Goal: Task Accomplishment & Management: Complete application form

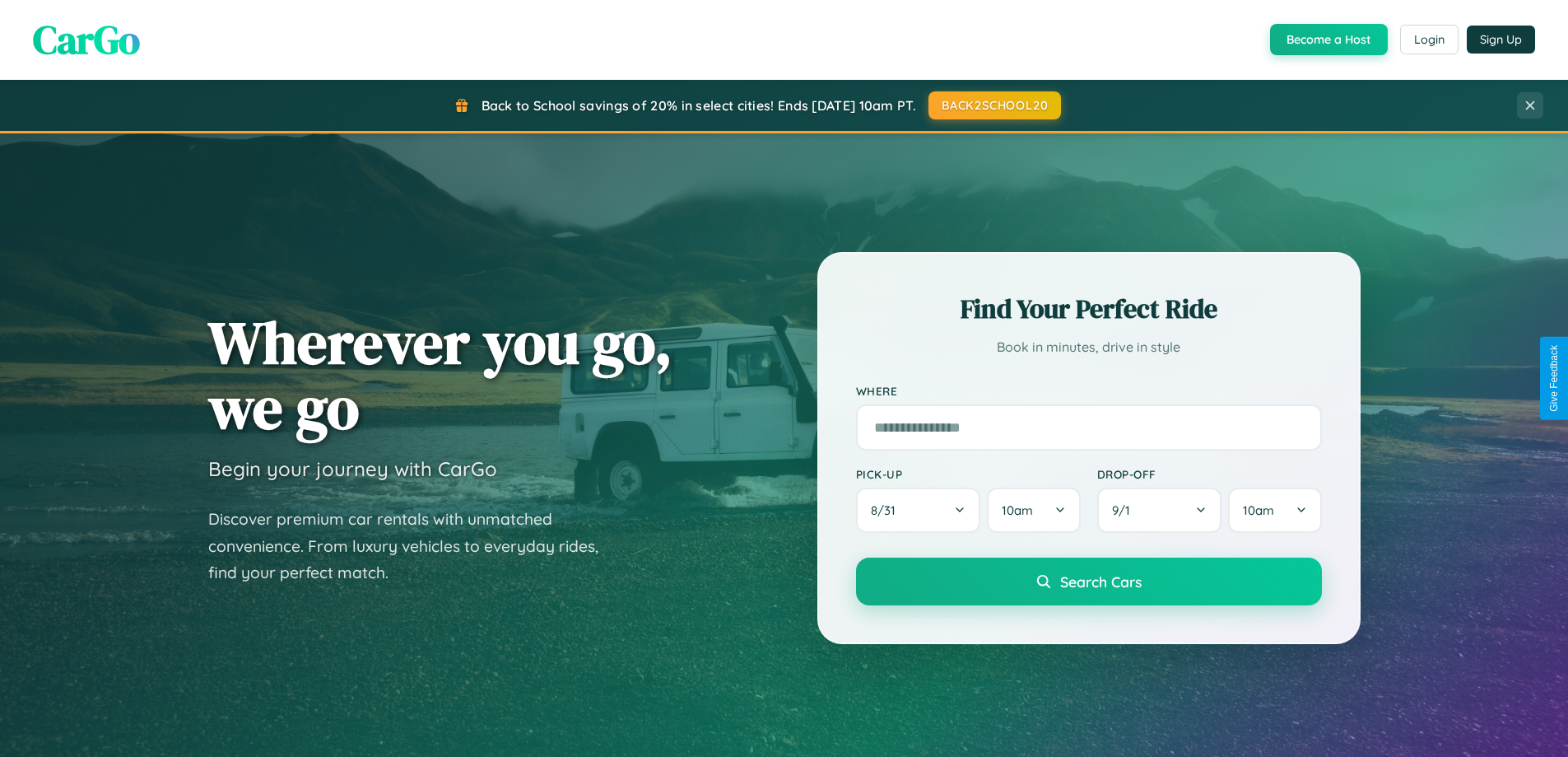
scroll to position [3168, 0]
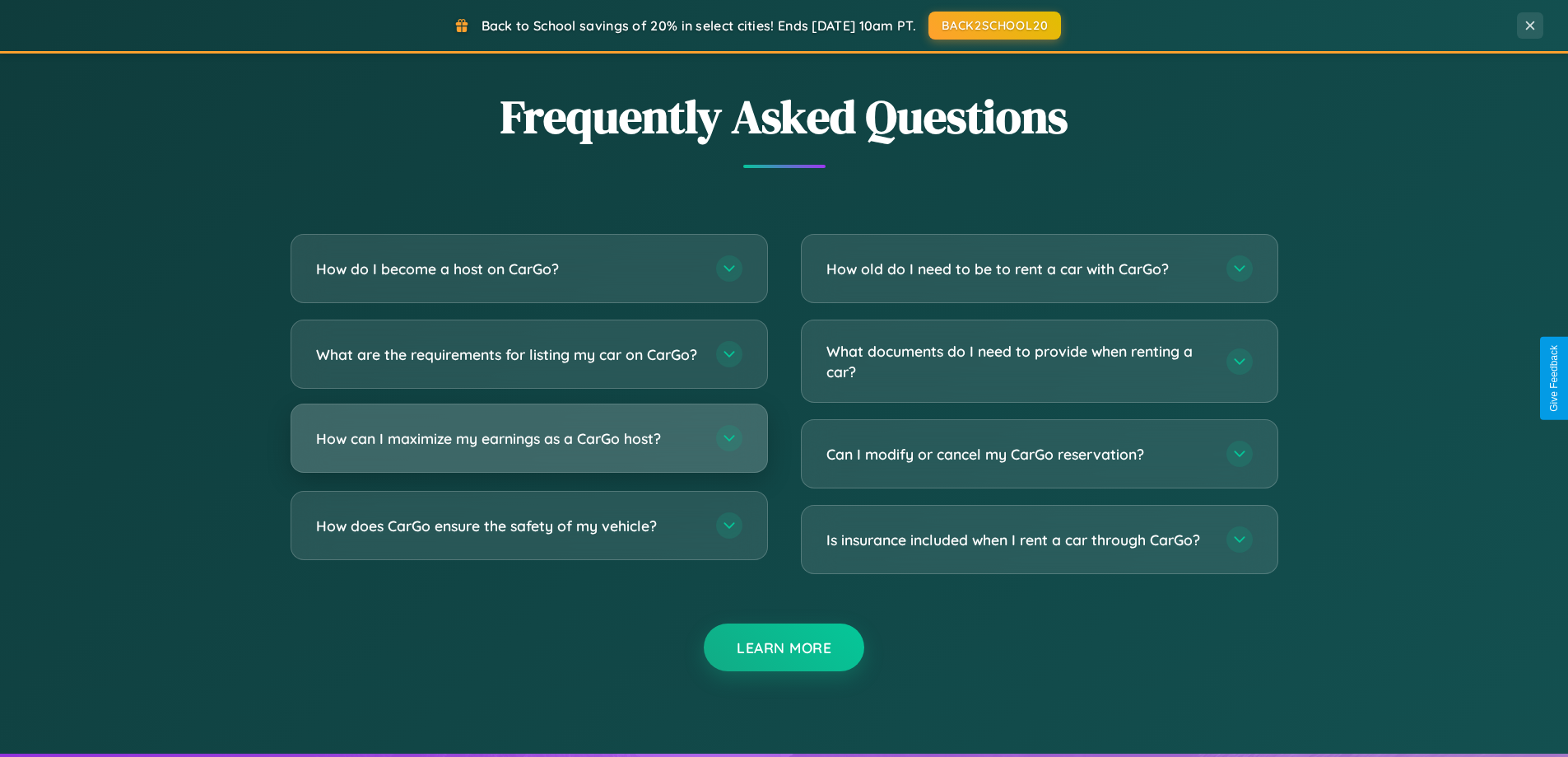
click at [528, 449] on h3 "How can I maximize my earnings as a CarGo host?" at bounding box center [507, 438] width 383 height 21
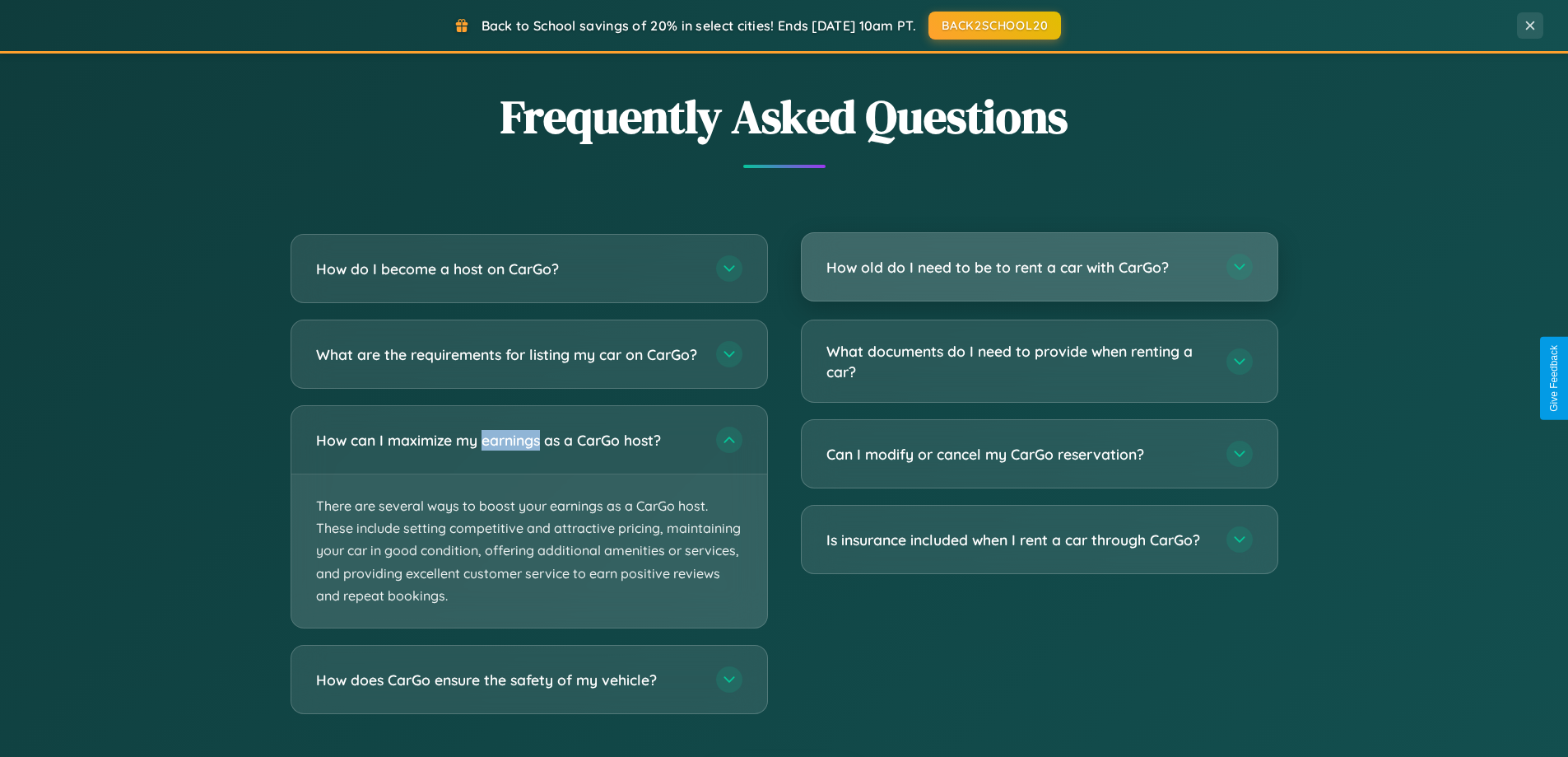
click at [1039, 267] on h3 "How old do I need to be to rent a car with CarGo?" at bounding box center [1018, 267] width 383 height 21
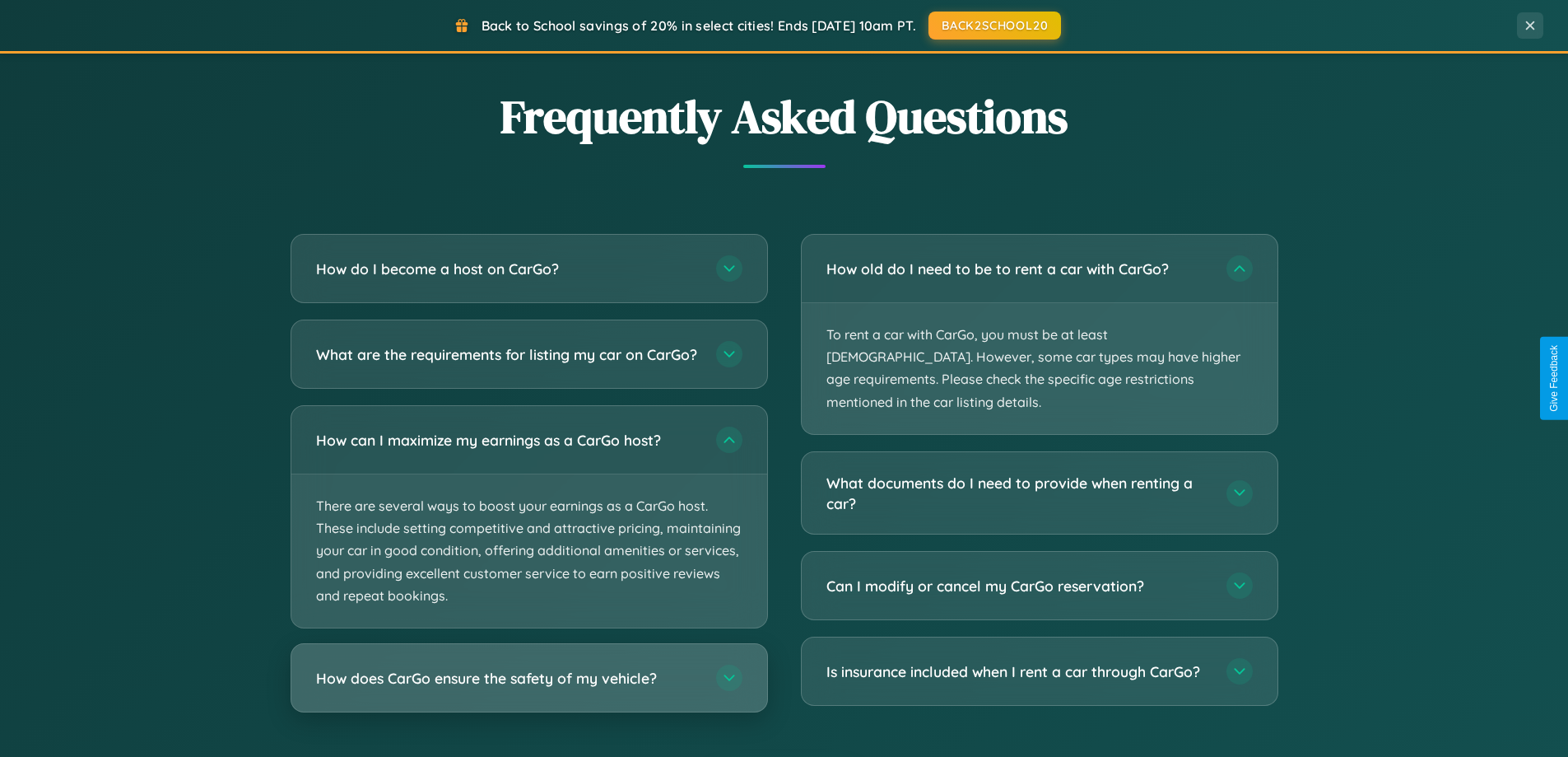
click at [528, 688] on h3 "How does CarGo ensure the safety of my vehicle?" at bounding box center [507, 678] width 383 height 21
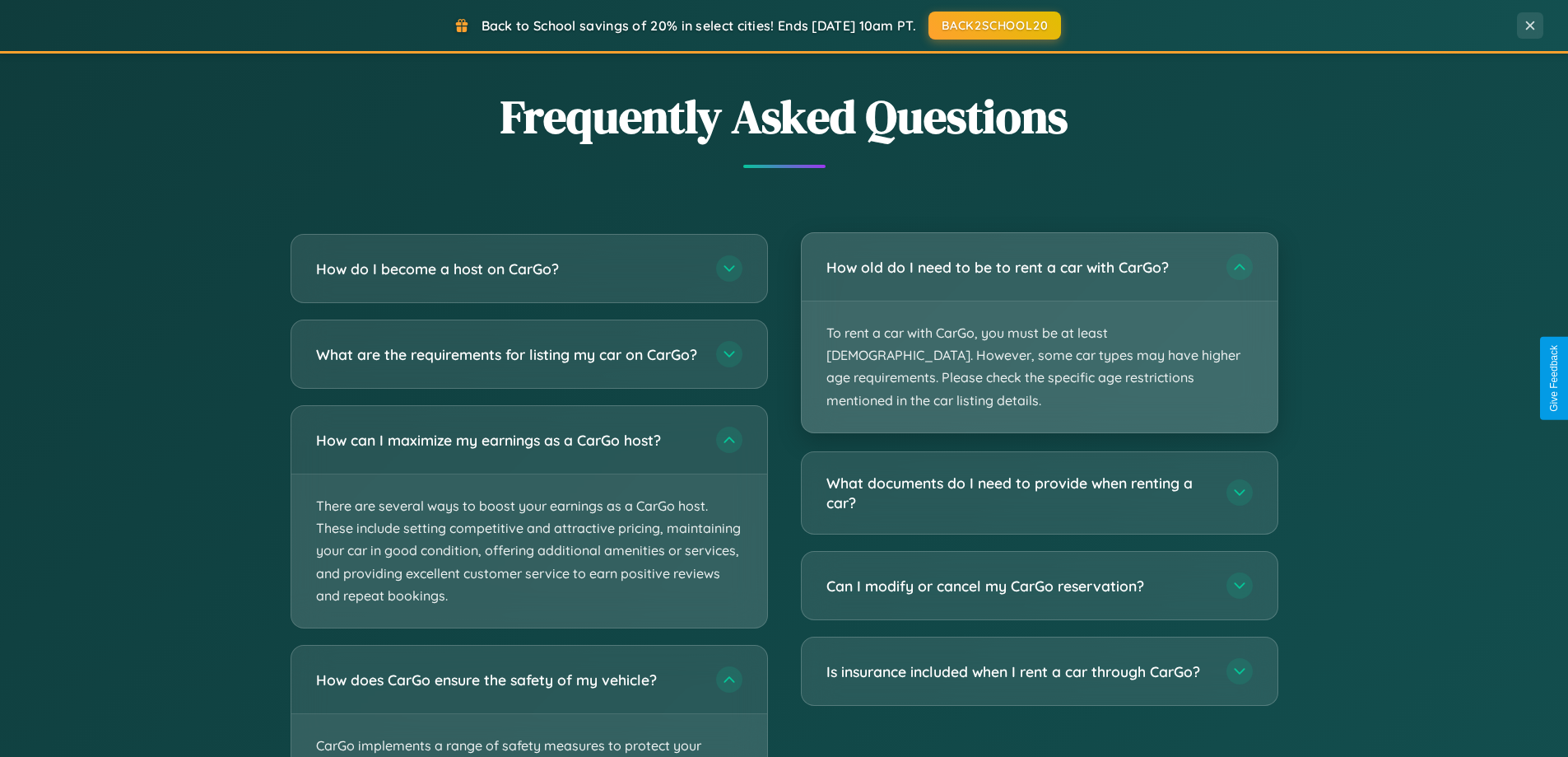
click at [1039, 323] on p "To rent a car with CarGo, you must be at least [DEMOGRAPHIC_DATA]. However, som…" at bounding box center [1039, 367] width 476 height 131
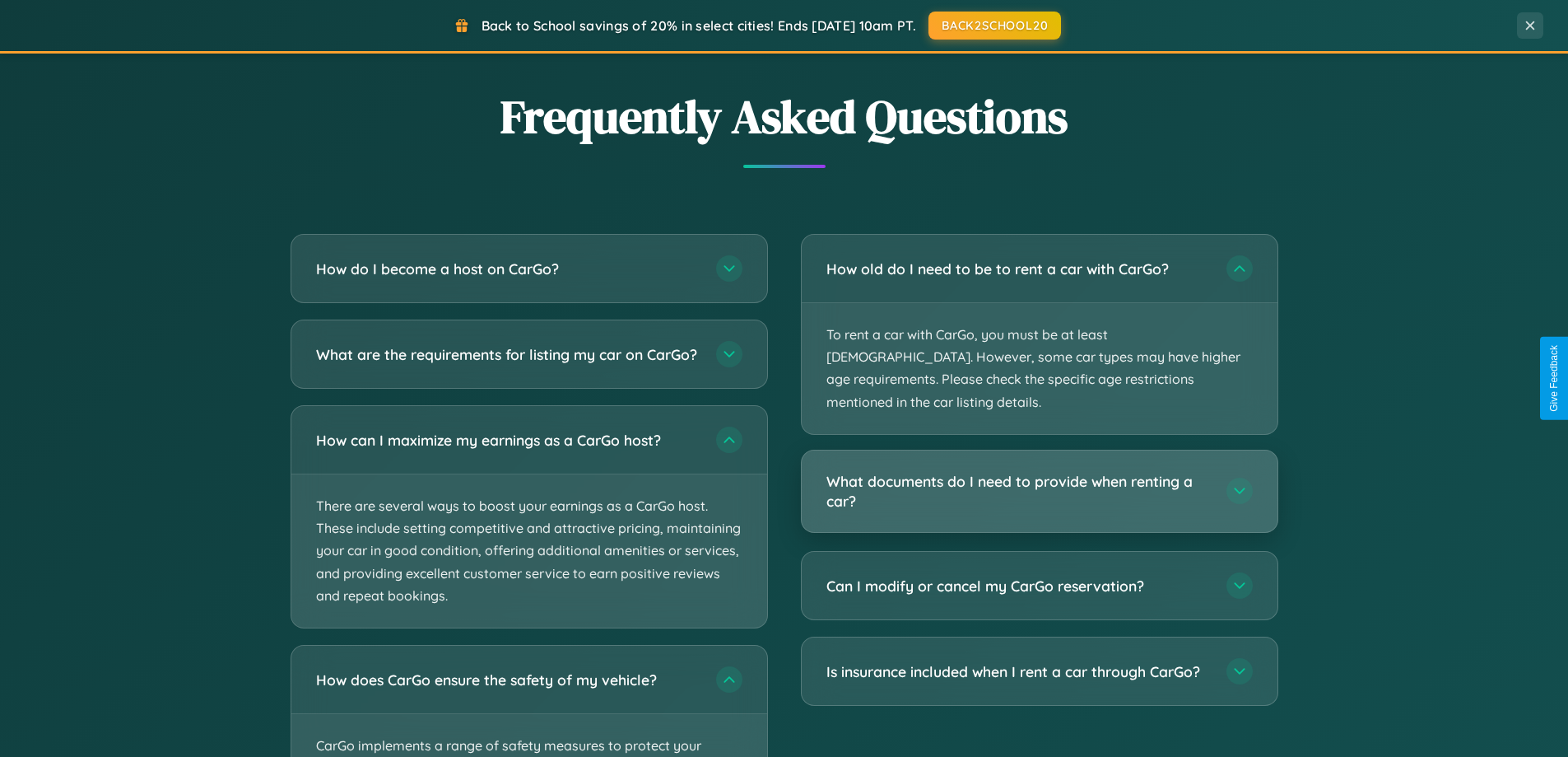
click at [1039, 471] on h3 "What documents do I need to provide when renting a car?" at bounding box center [1018, 491] width 383 height 41
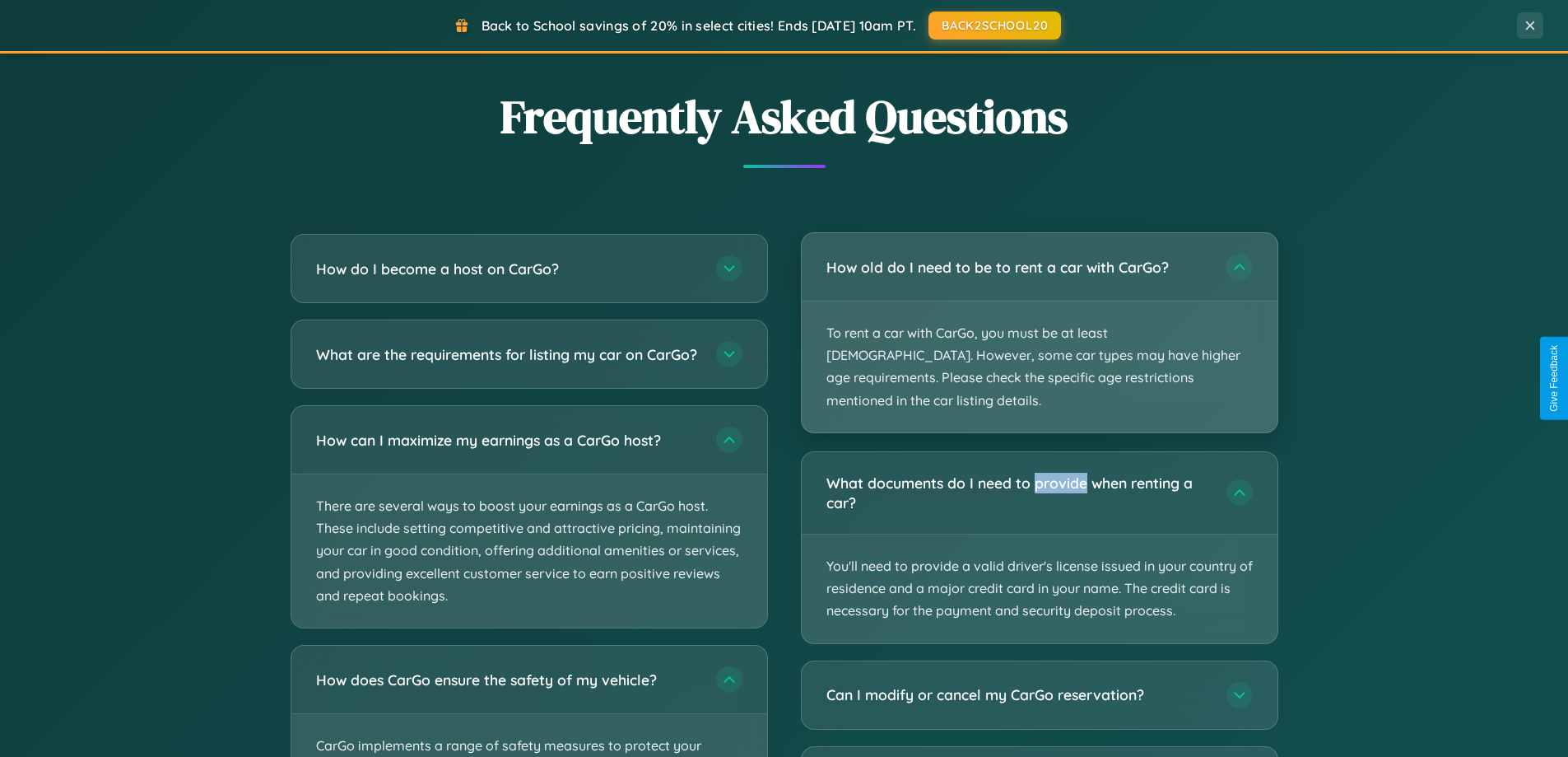
click at [1039, 321] on p "To rent a car with CarGo, you must be at least [DEMOGRAPHIC_DATA]. However, som…" at bounding box center [1039, 367] width 476 height 131
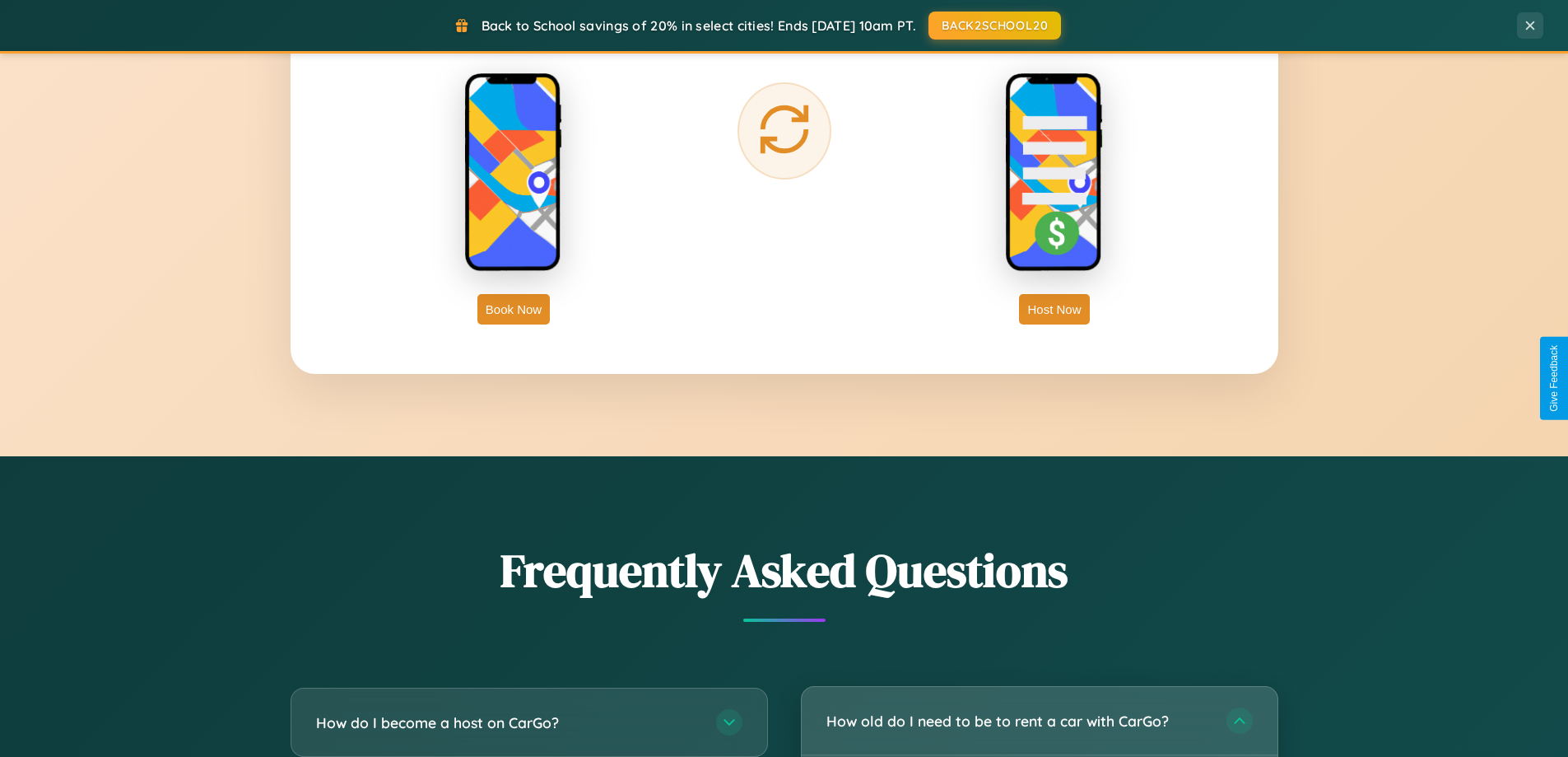
scroll to position [0, 0]
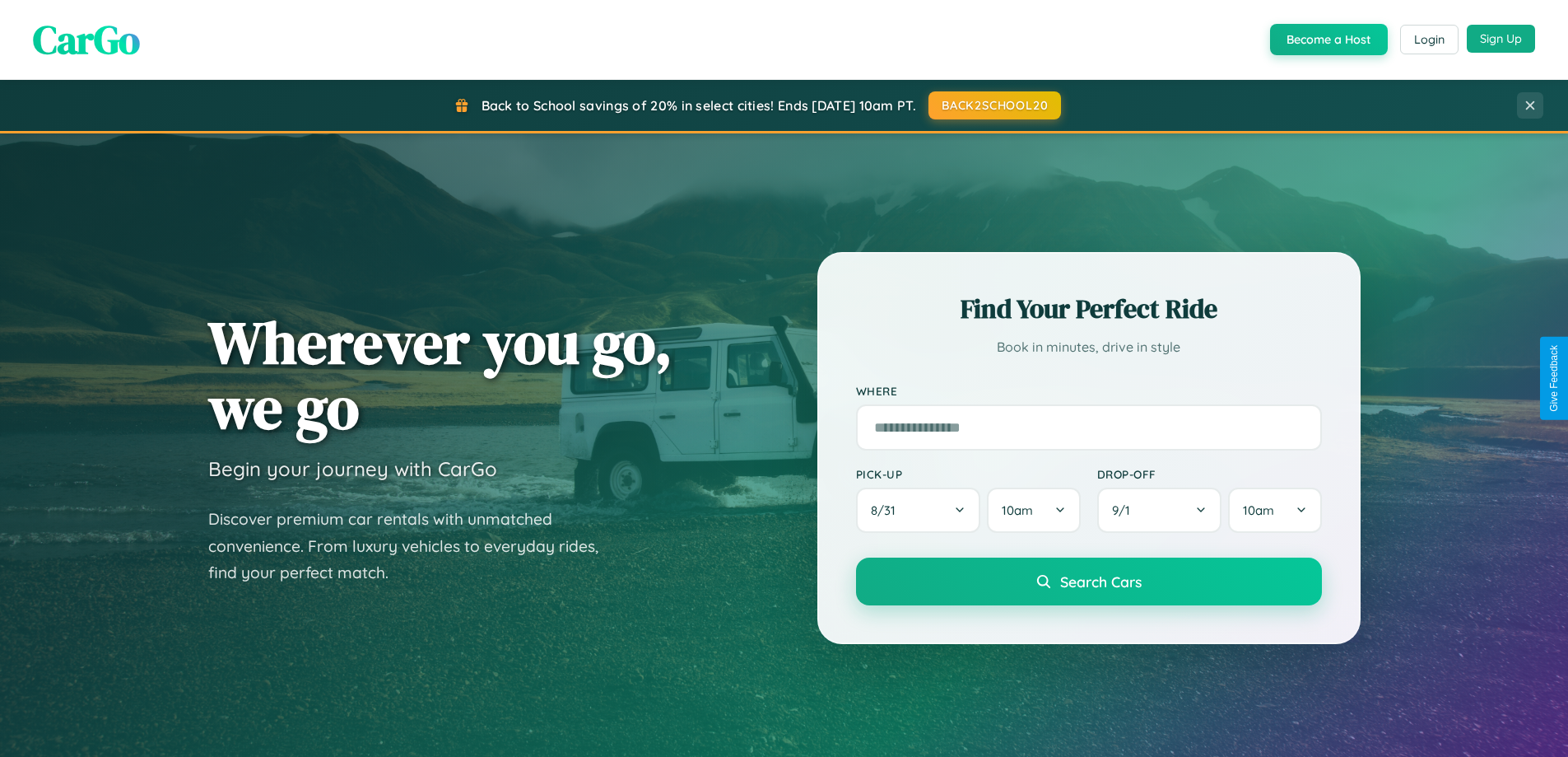
click at [1500, 39] on button "Sign Up" at bounding box center [1500, 39] width 69 height 28
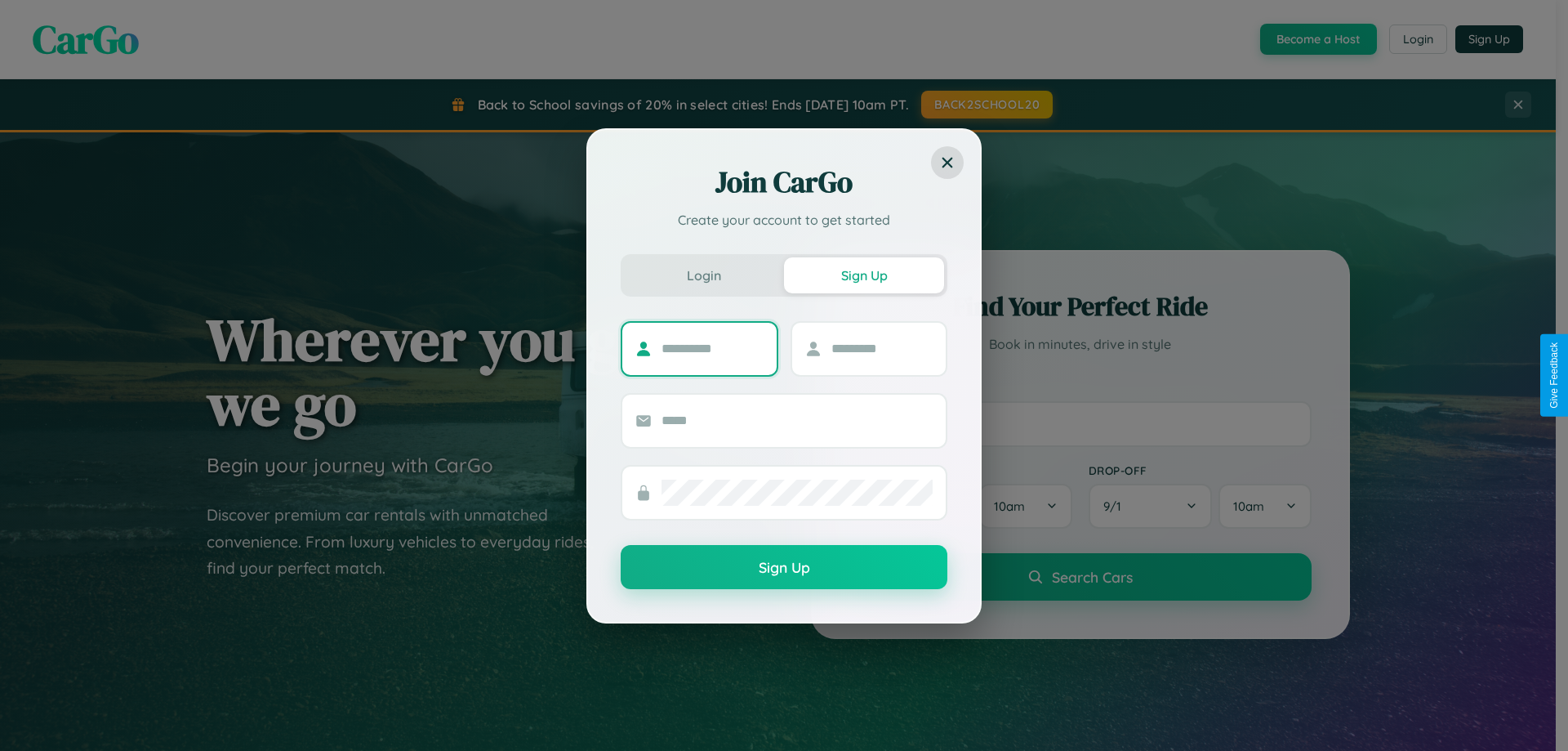
click at [713, 348] on input "text" at bounding box center [713, 349] width 102 height 27
type input "*****"
click at [881, 348] on input "text" at bounding box center [883, 349] width 102 height 27
type input "***"
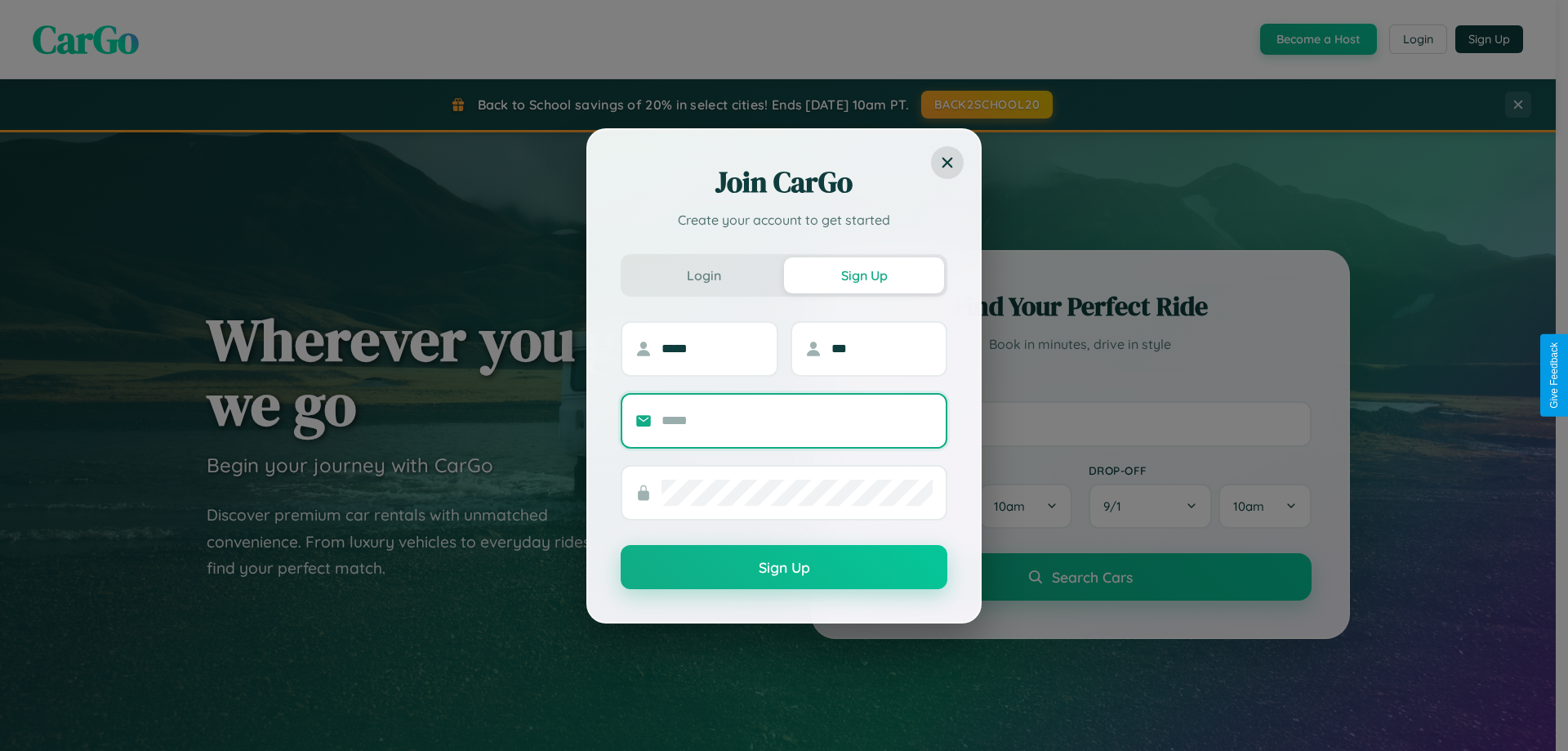
click at [797, 420] on input "text" at bounding box center [796, 421] width 271 height 27
type input "**********"
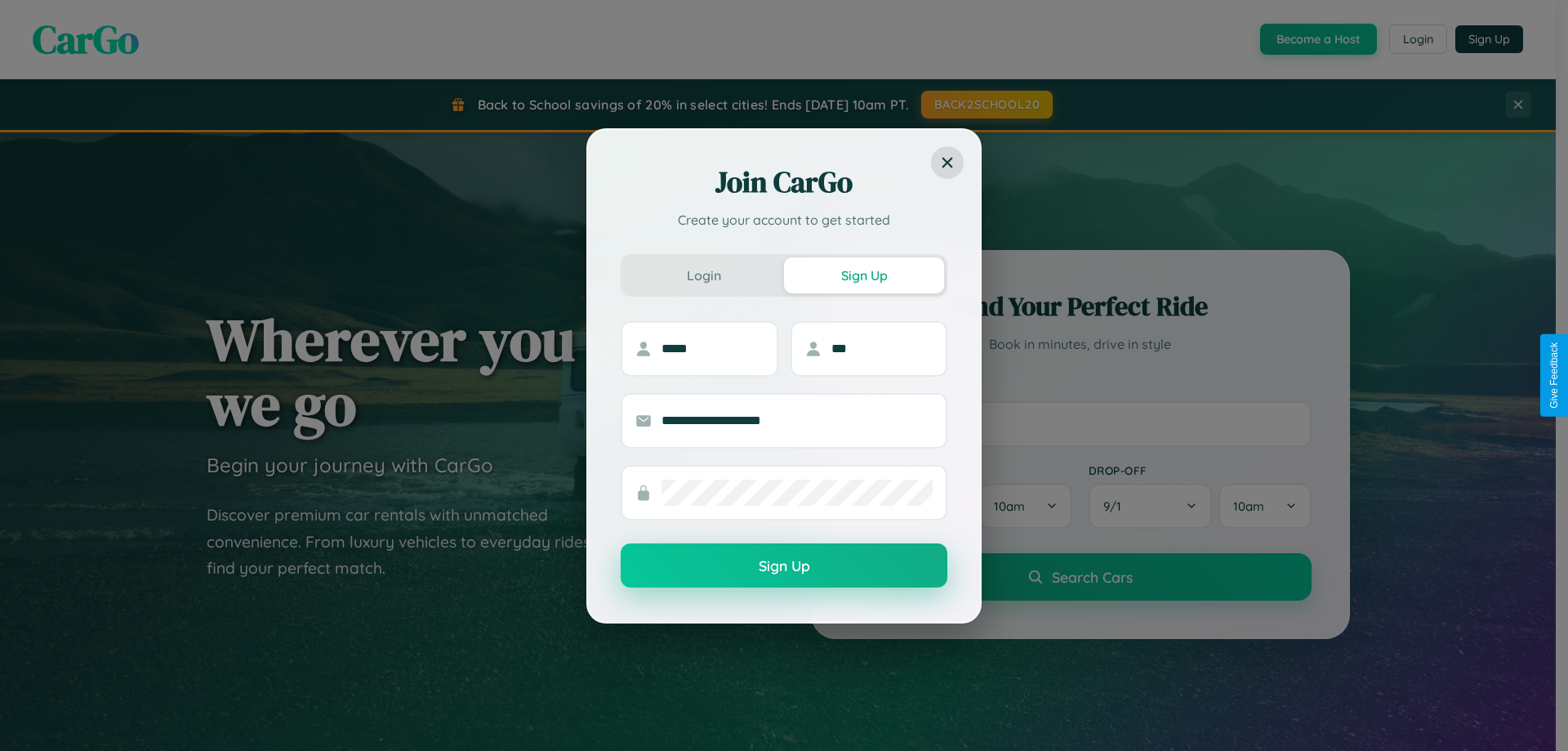
click at [784, 566] on button "Sign Up" at bounding box center [784, 565] width 327 height 44
